Goal: Information Seeking & Learning: Learn about a topic

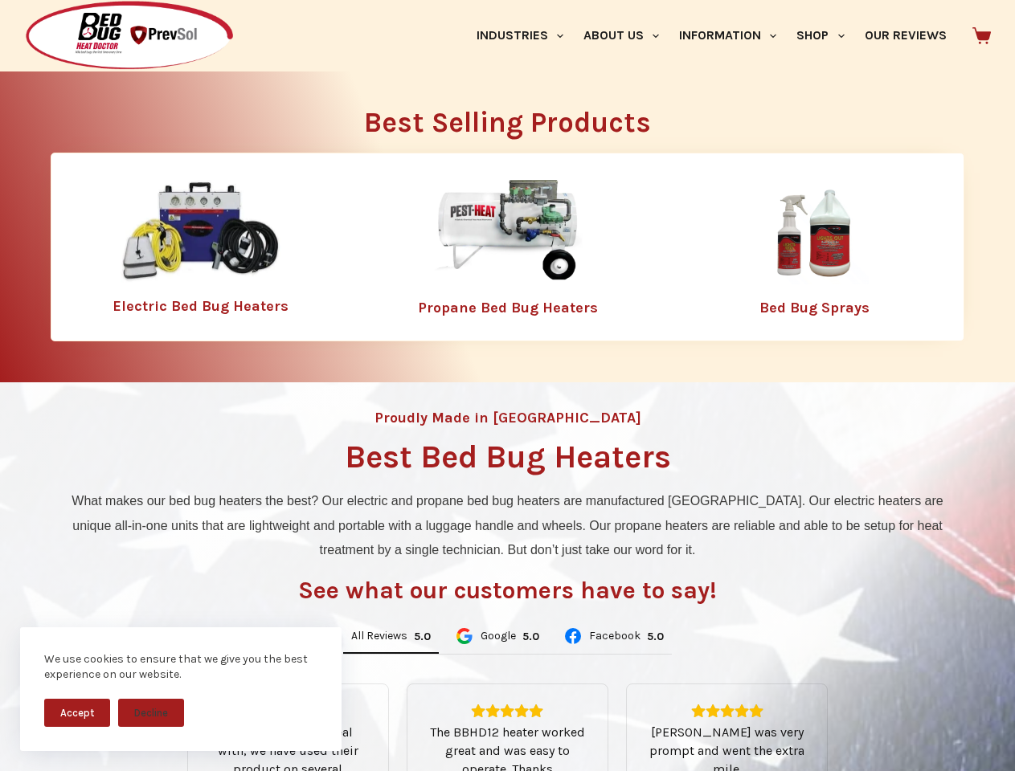
click at [507, 386] on div "Proudly Made in [GEOGRAPHIC_DATA] Best Bed Bug Heaters What makes our bed bug h…" at bounding box center [507, 684] width 1015 height 604
click at [77, 713] on button "Accept" at bounding box center [77, 713] width 66 height 28
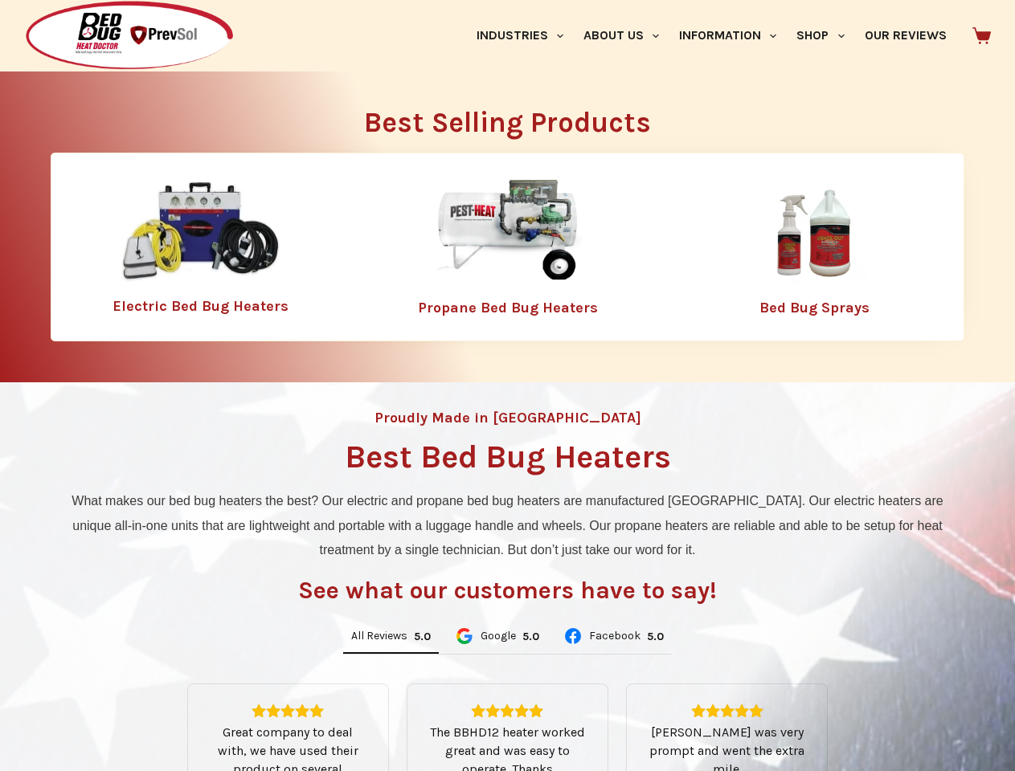
click at [151, 713] on button "Decline" at bounding box center [151, 725] width 66 height 28
click at [525, 35] on link "Industries" at bounding box center [519, 36] width 107 height 72
click at [627, 35] on link "About Us" at bounding box center [621, 36] width 96 height 72
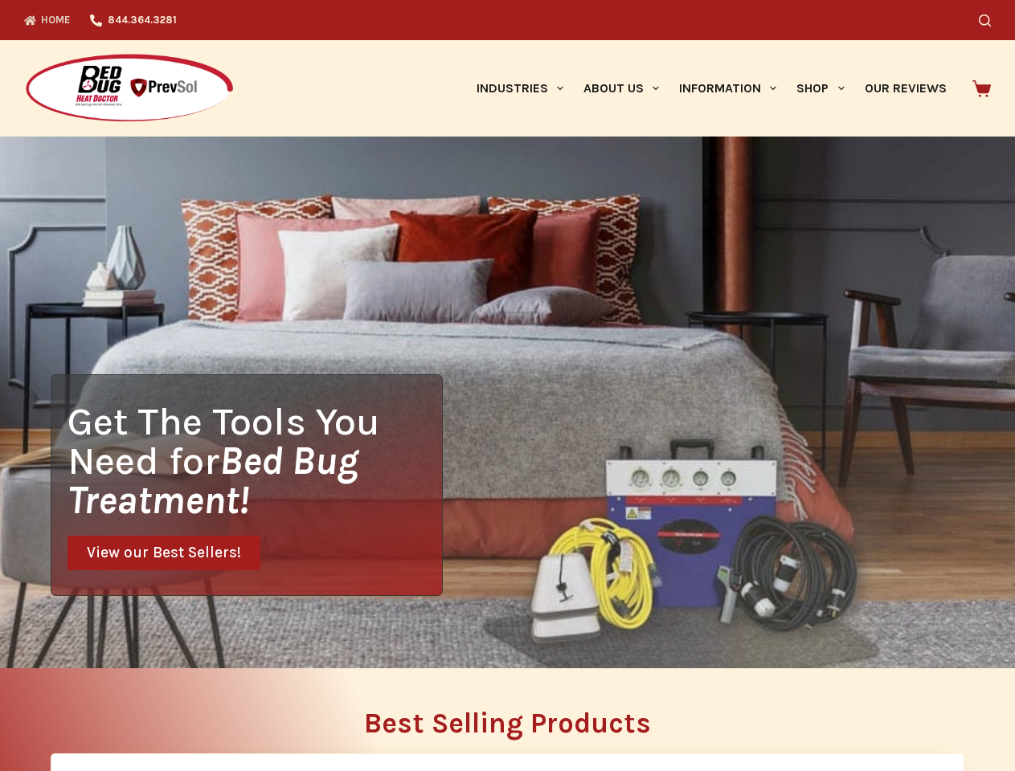
click at [827, 35] on div "Search" at bounding box center [786, 20] width 408 height 40
click at [390, 637] on div "Get The Tools You Need for Bed Bug Treatment! View our Best Sellers!" at bounding box center [507, 403] width 1015 height 532
click at [497, 637] on div "Get The Tools You Need for Bed Bug Treatment! View our Best Sellers!" at bounding box center [507, 403] width 1015 height 532
